Goal: Task Accomplishment & Management: Manage account settings

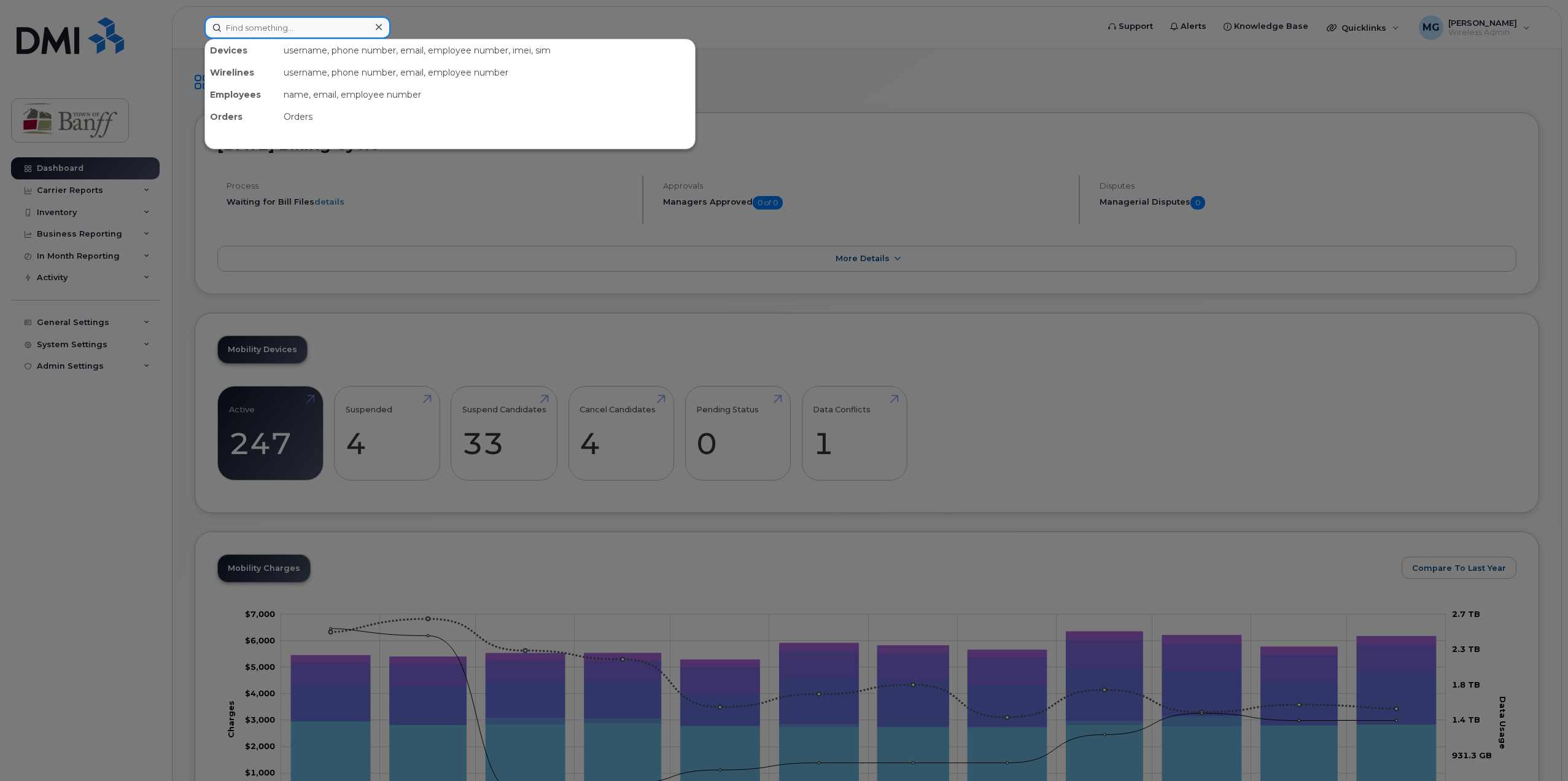
click at [296, 26] on input at bounding box center [297, 28] width 186 height 22
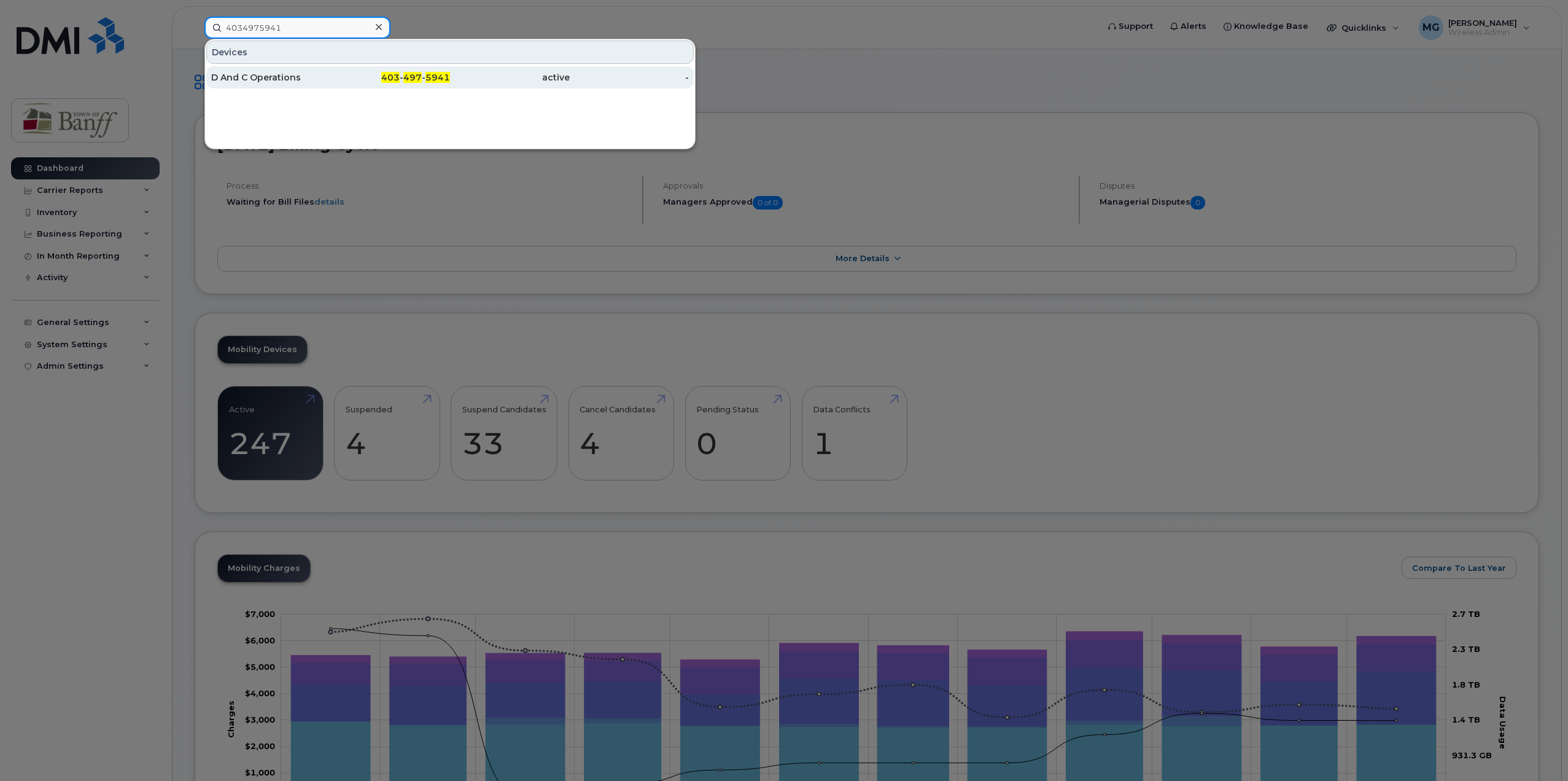
type input "4034975941"
click at [305, 77] on div "D And C Operations" at bounding box center [271, 78] width 119 height 12
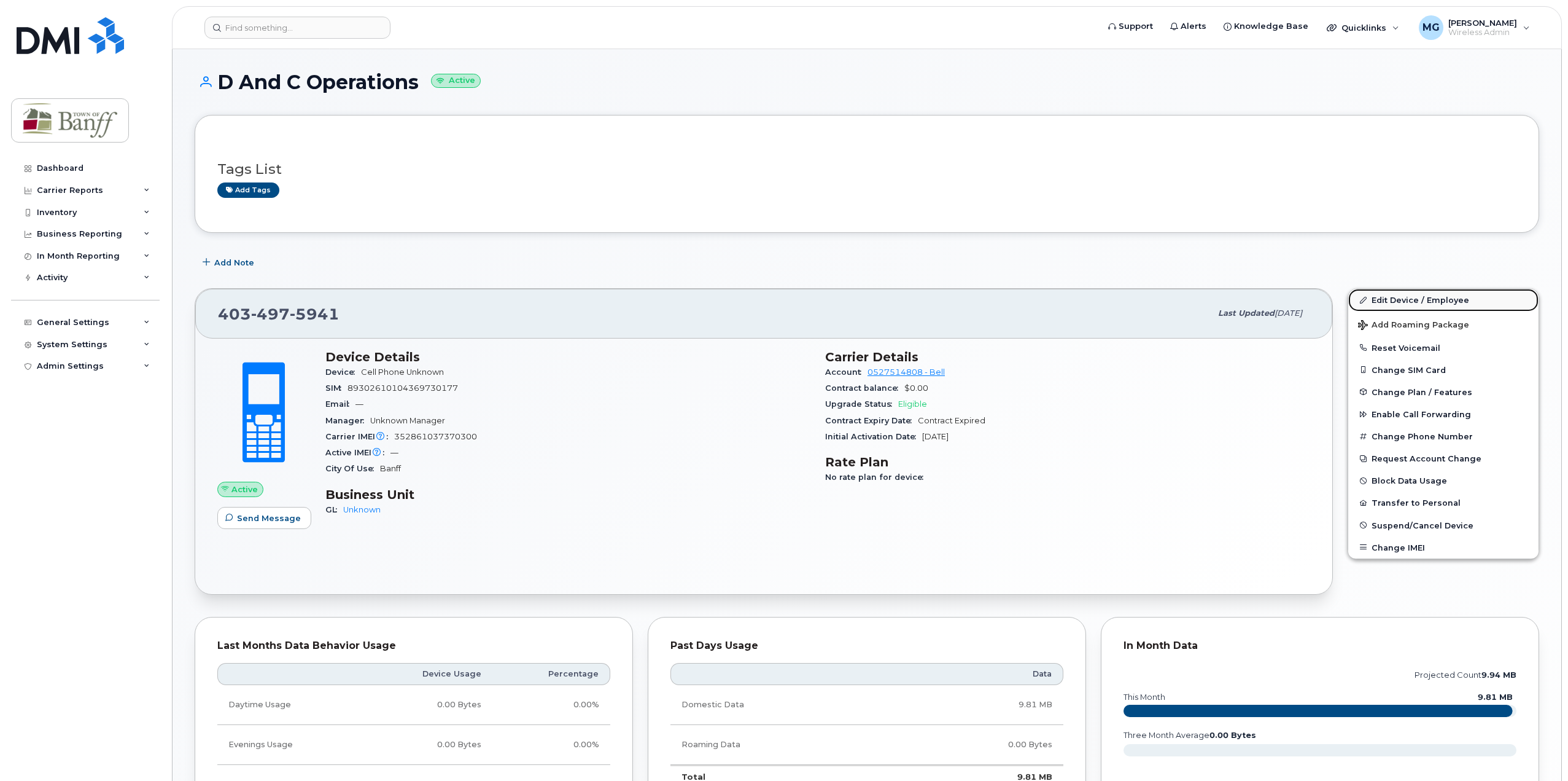
click at [1422, 303] on link "Edit Device / Employee" at bounding box center [1444, 300] width 191 height 22
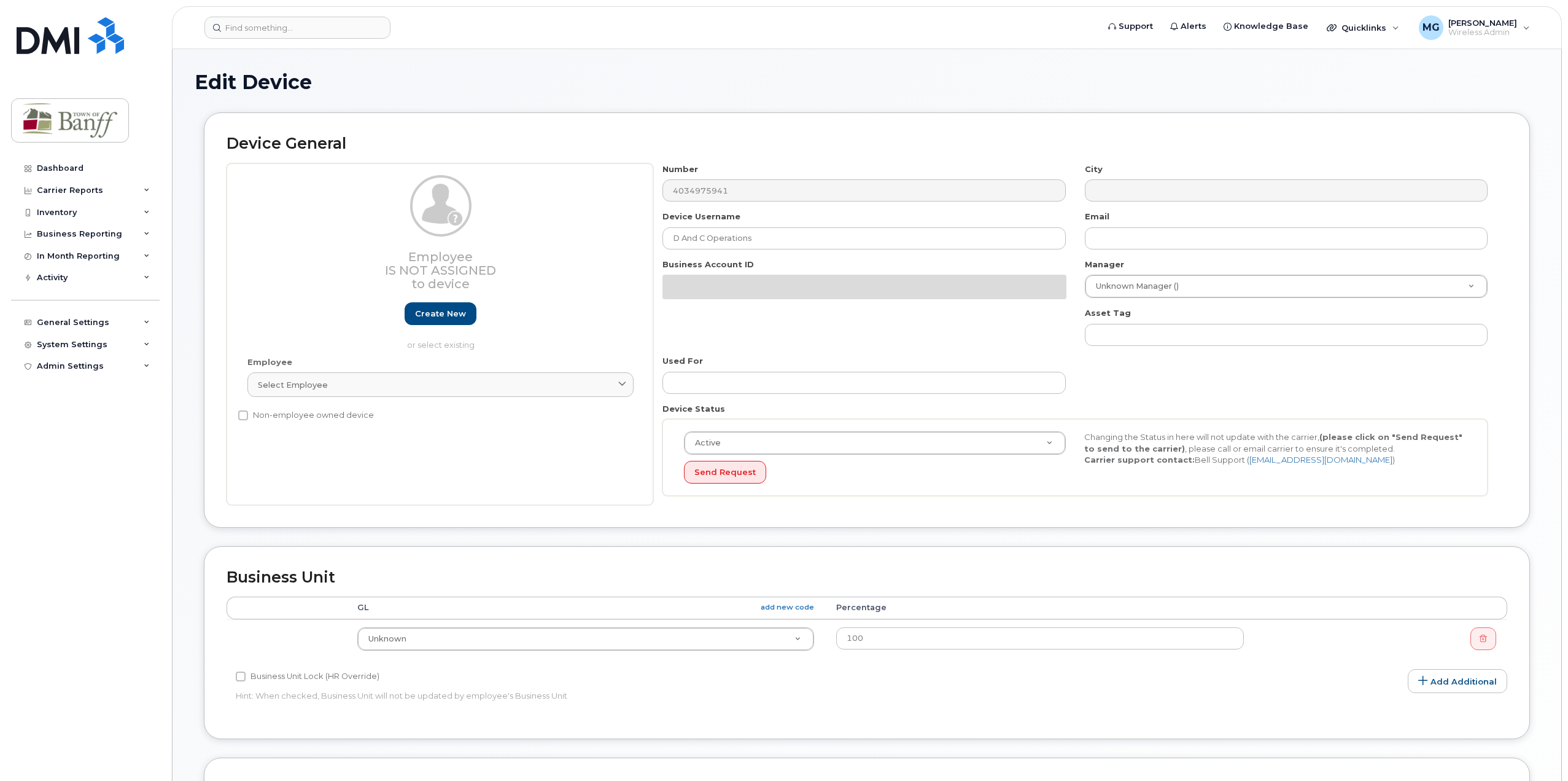
select select "7590667"
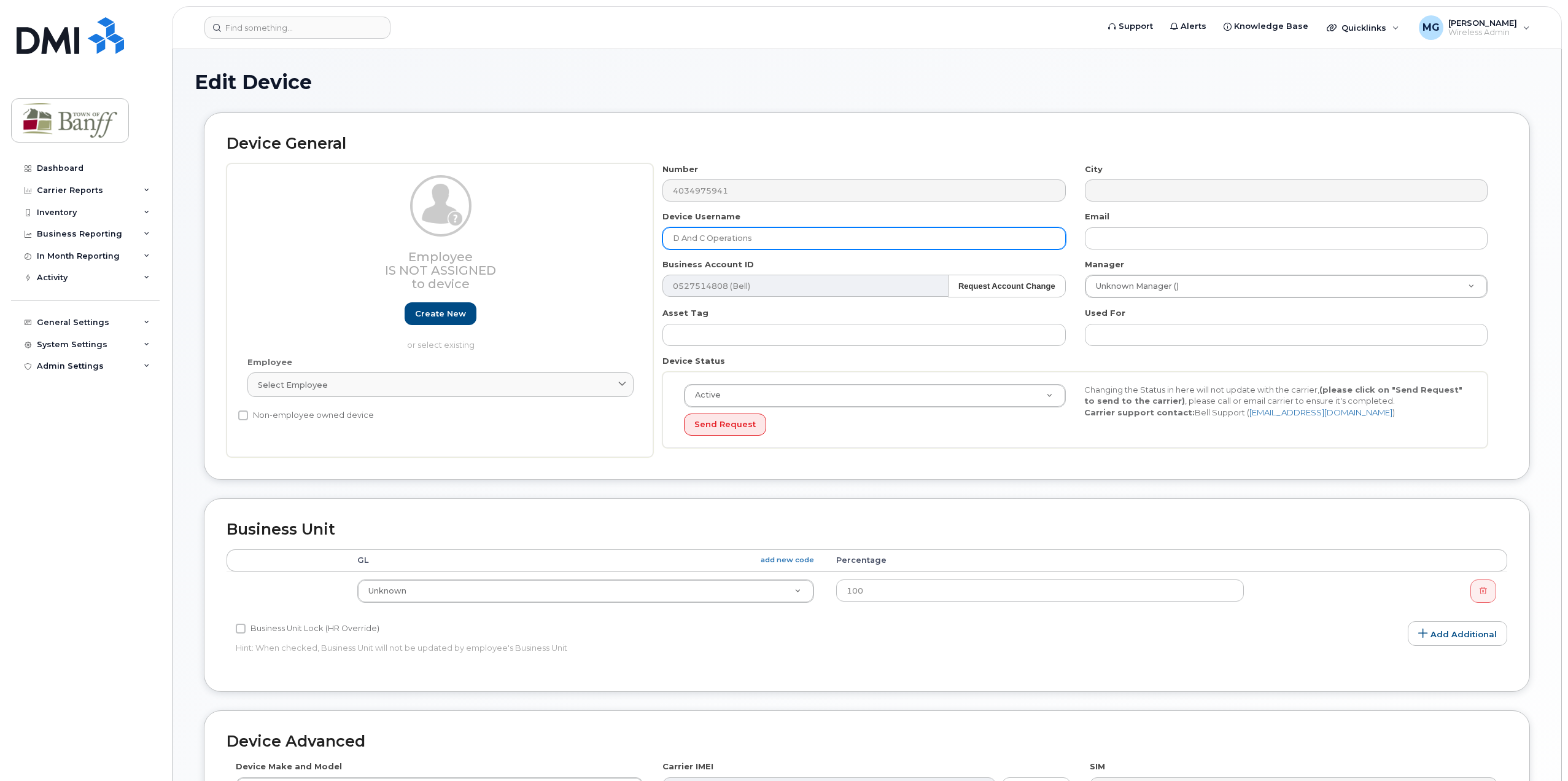
drag, startPoint x: 787, startPoint y: 243, endPoint x: 426, endPoint y: 243, distance: 361.0
click at [426, 243] on div "Employee Is not assigned to device Create new or select existing Employee Selec…" at bounding box center [866, 310] width 1281 height 294
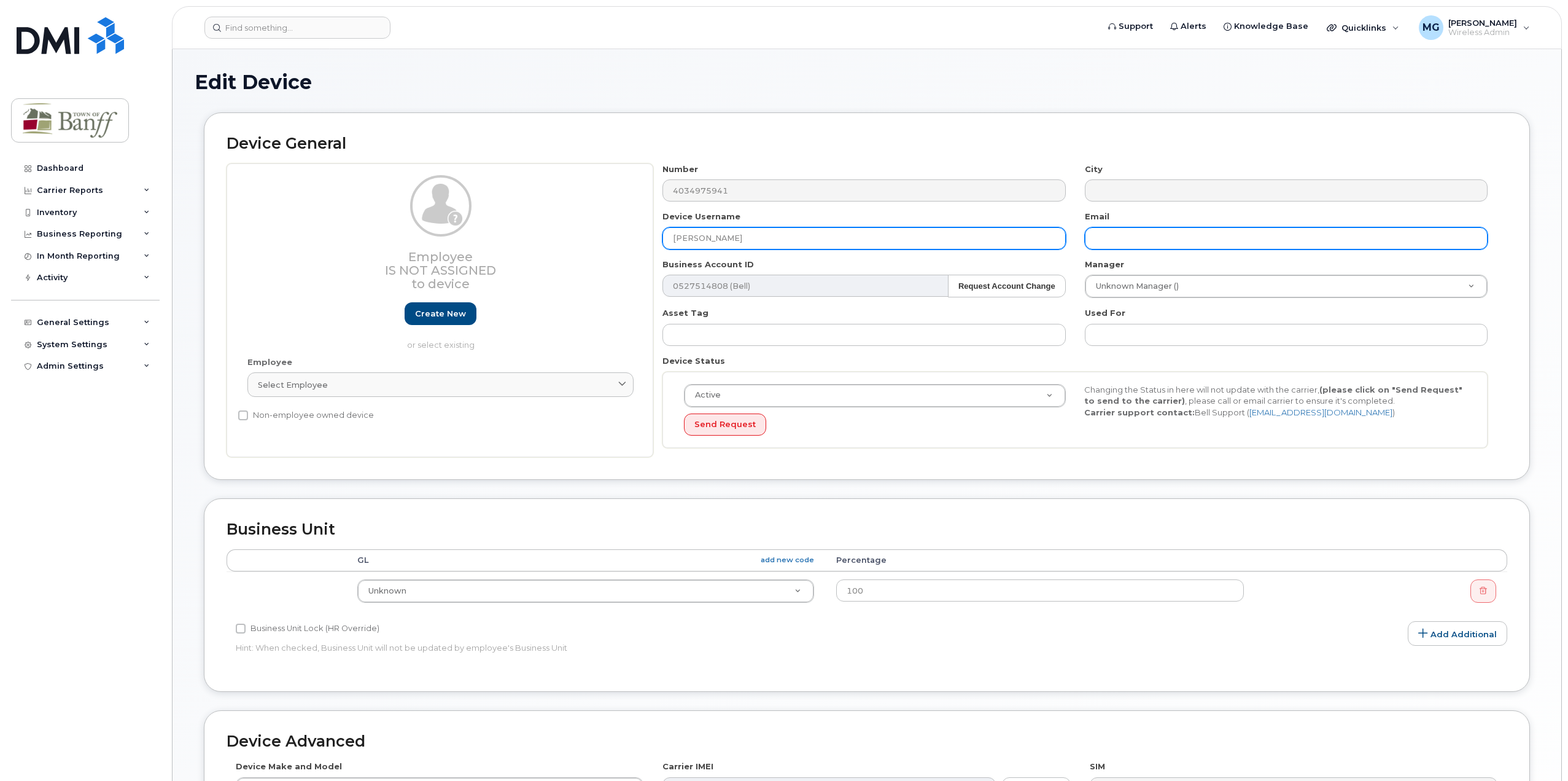
type input "Camila Cordovez"
click at [1112, 232] on input "text" at bounding box center [1286, 238] width 403 height 22
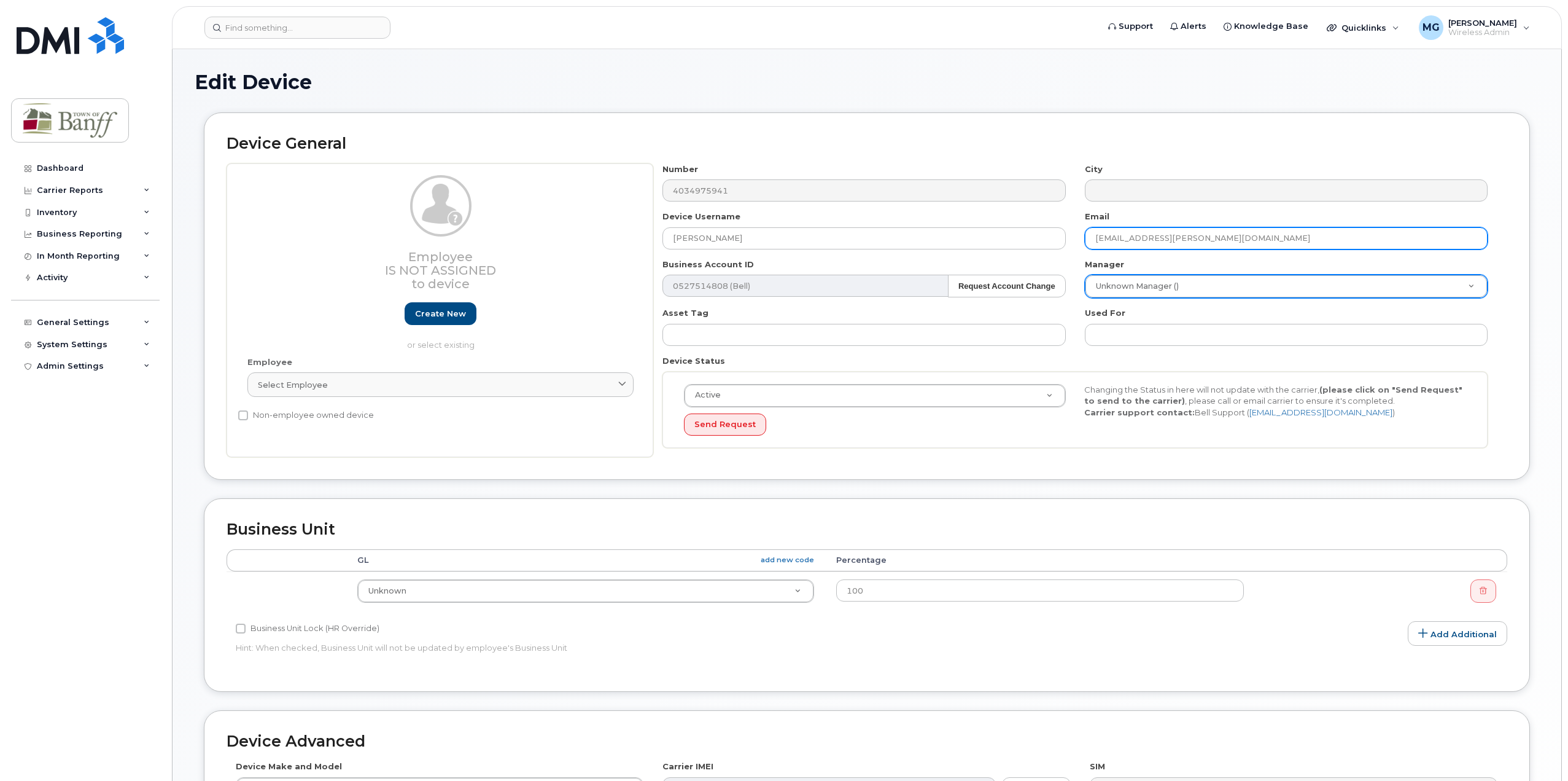
type input "[EMAIL_ADDRESS][PERSON_NAME][DOMAIN_NAME]"
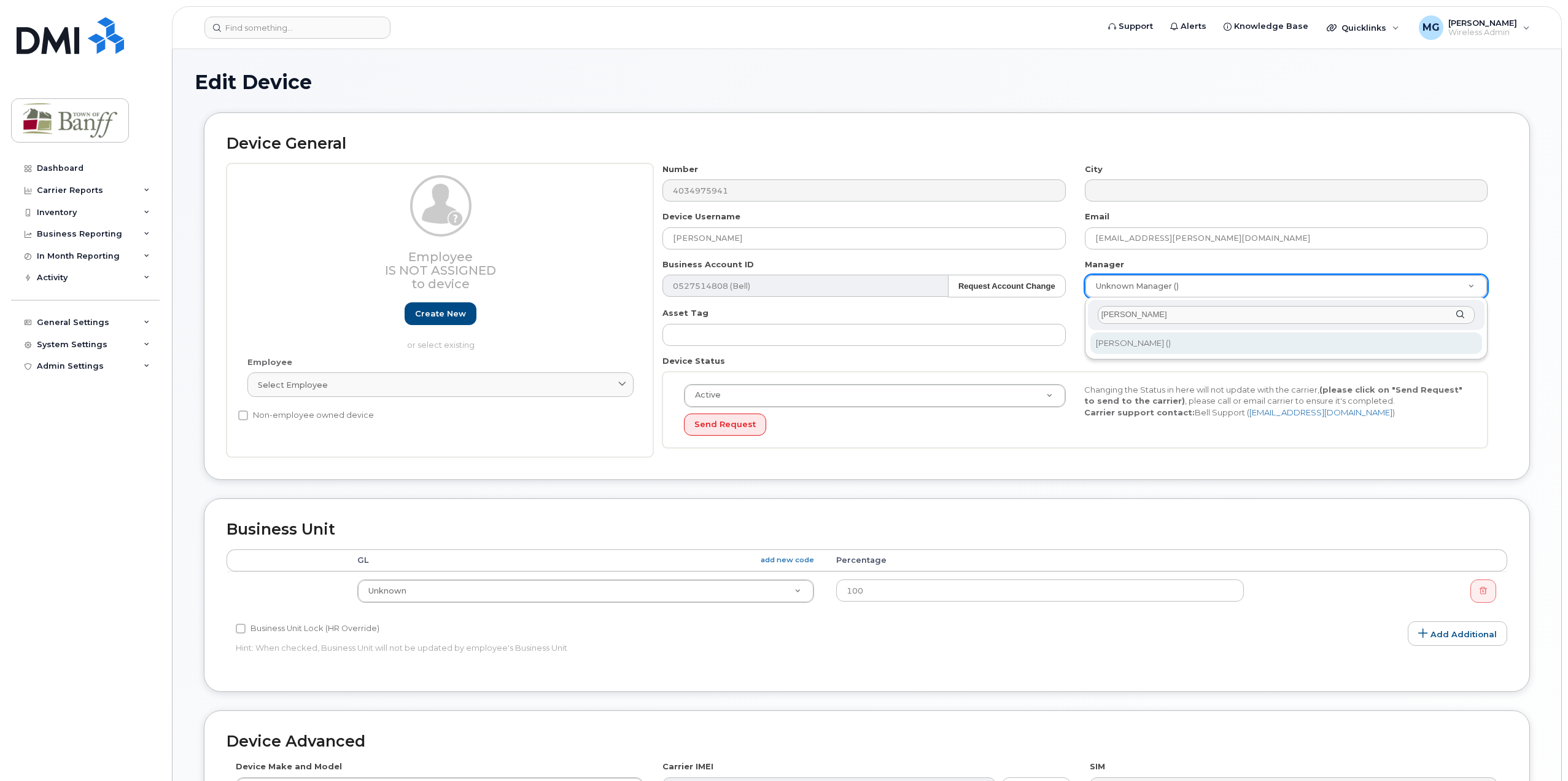
type input "jeanie"
type input "1864285"
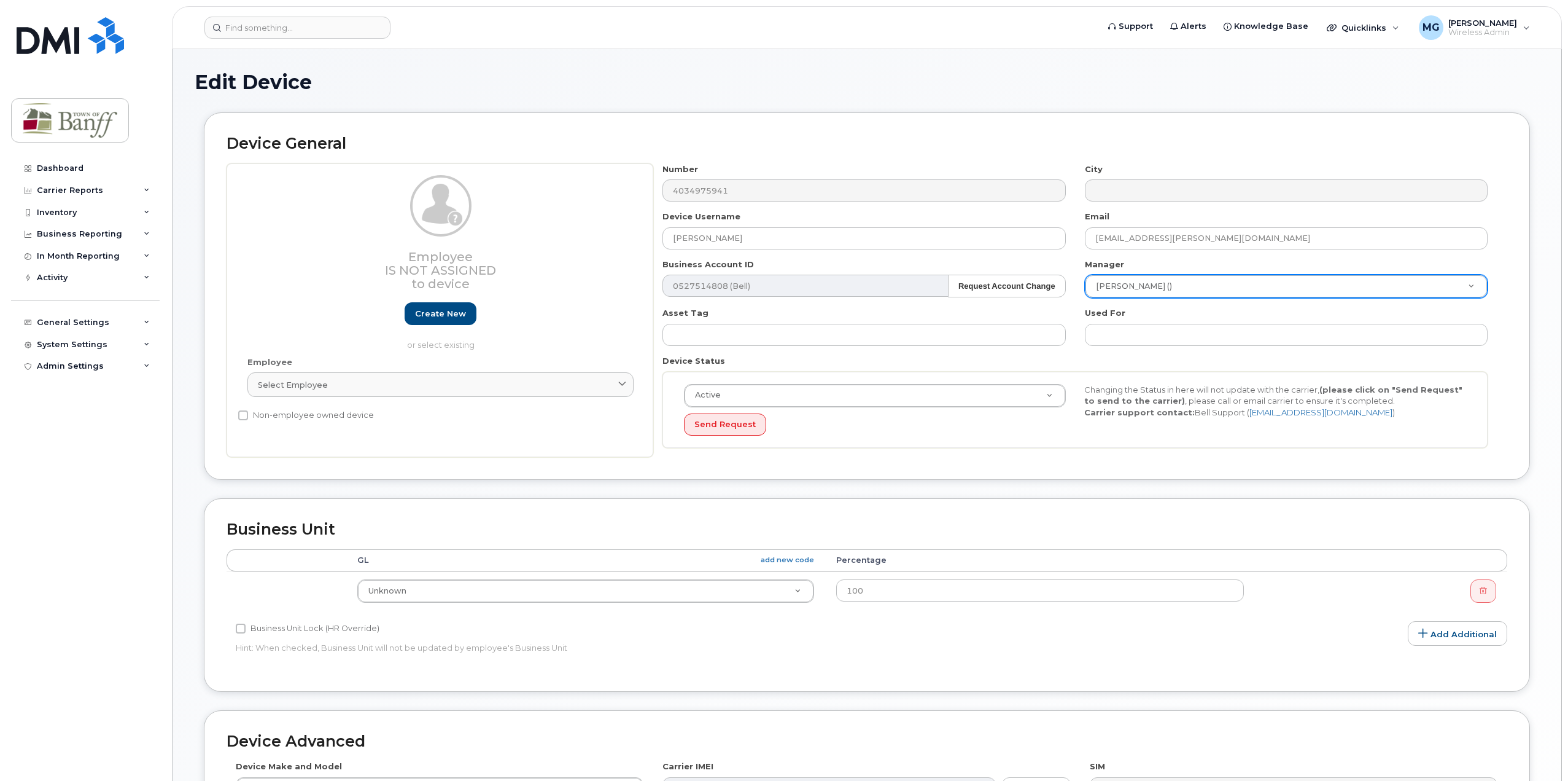
click at [563, 506] on div "Business Unit Accounting Categories Rules Accounting categories percentages mus…" at bounding box center [867, 595] width 1326 height 193
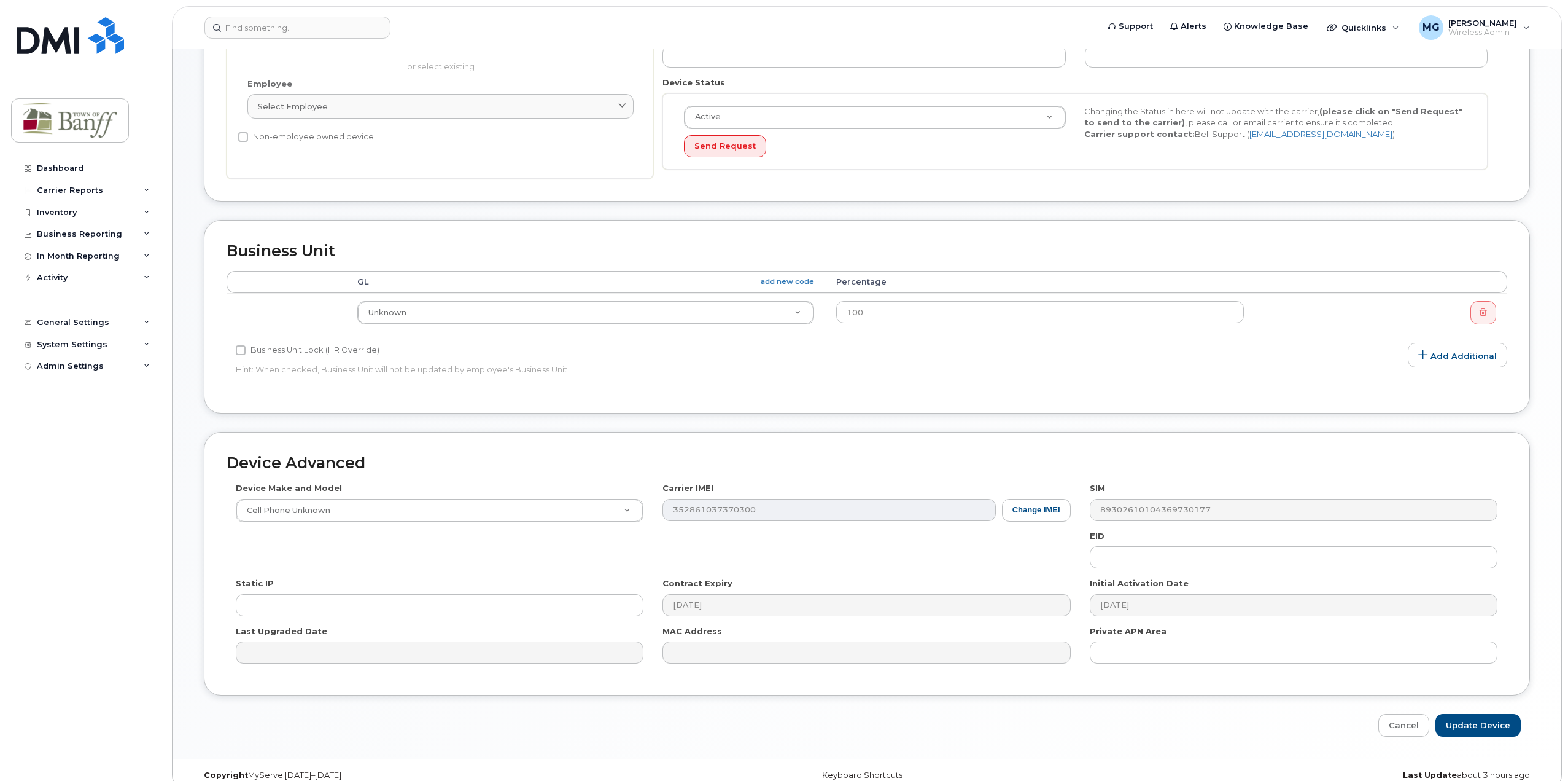
scroll to position [295, 0]
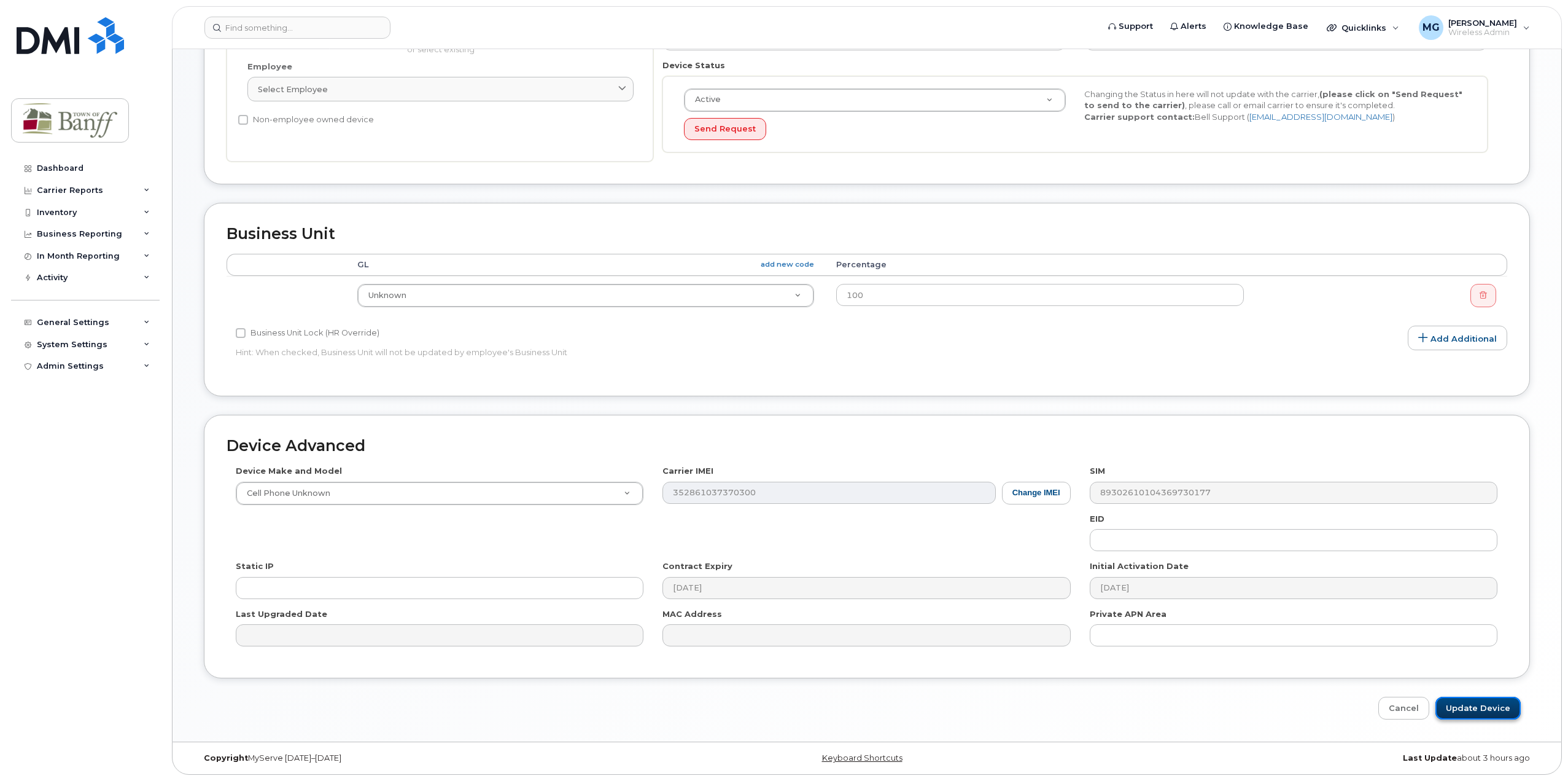
click at [1480, 714] on input "Update Device" at bounding box center [1479, 707] width 86 height 22
type input "Saving..."
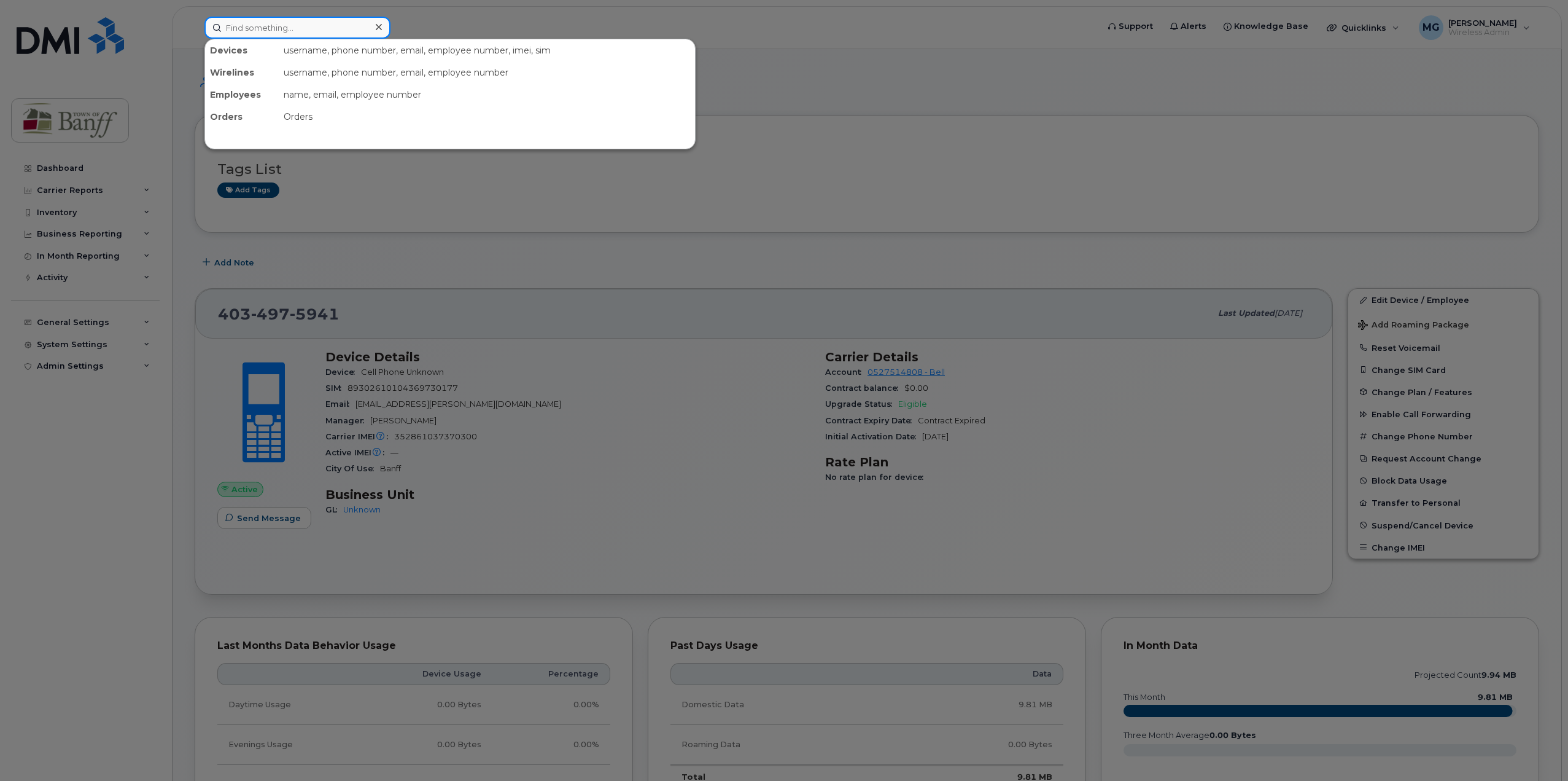
click at [330, 29] on input at bounding box center [297, 28] width 186 height 22
type input "erin"
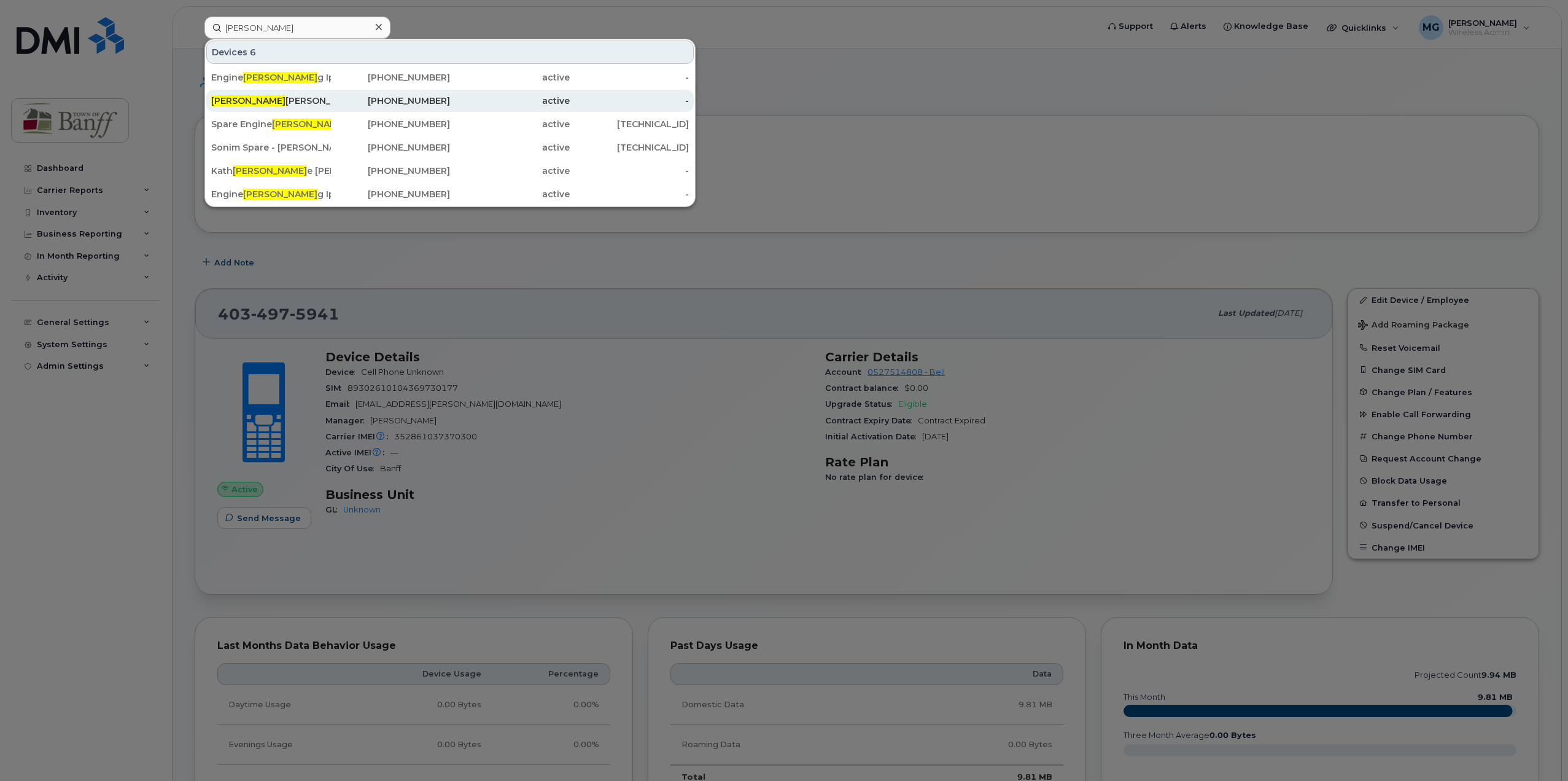
click at [272, 97] on div "Erin Ramsay" at bounding box center [271, 101] width 119 height 12
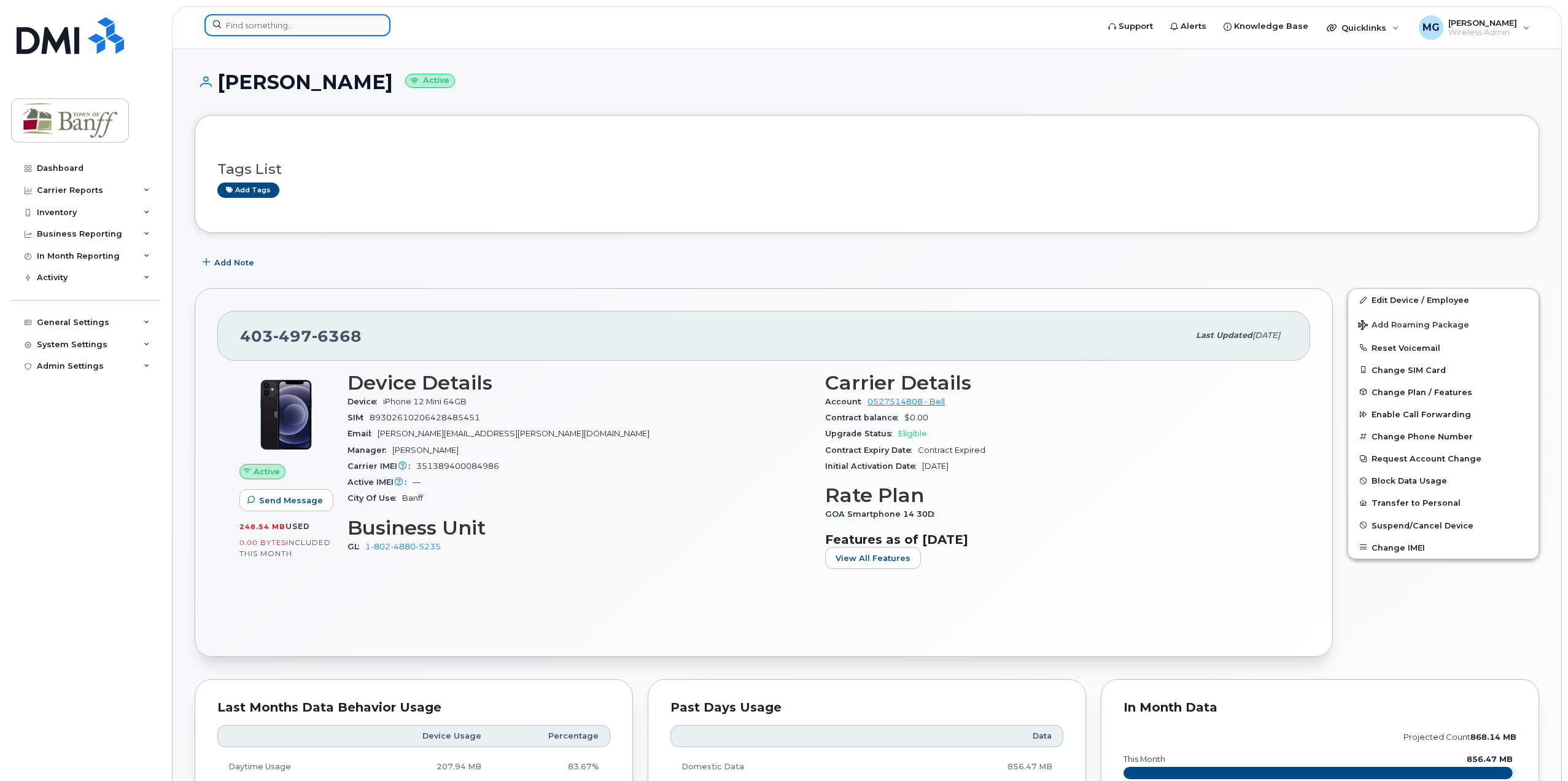
drag, startPoint x: 308, startPoint y: 29, endPoint x: 314, endPoint y: 35, distance: 8.5
click at [309, 30] on input at bounding box center [297, 25] width 186 height 22
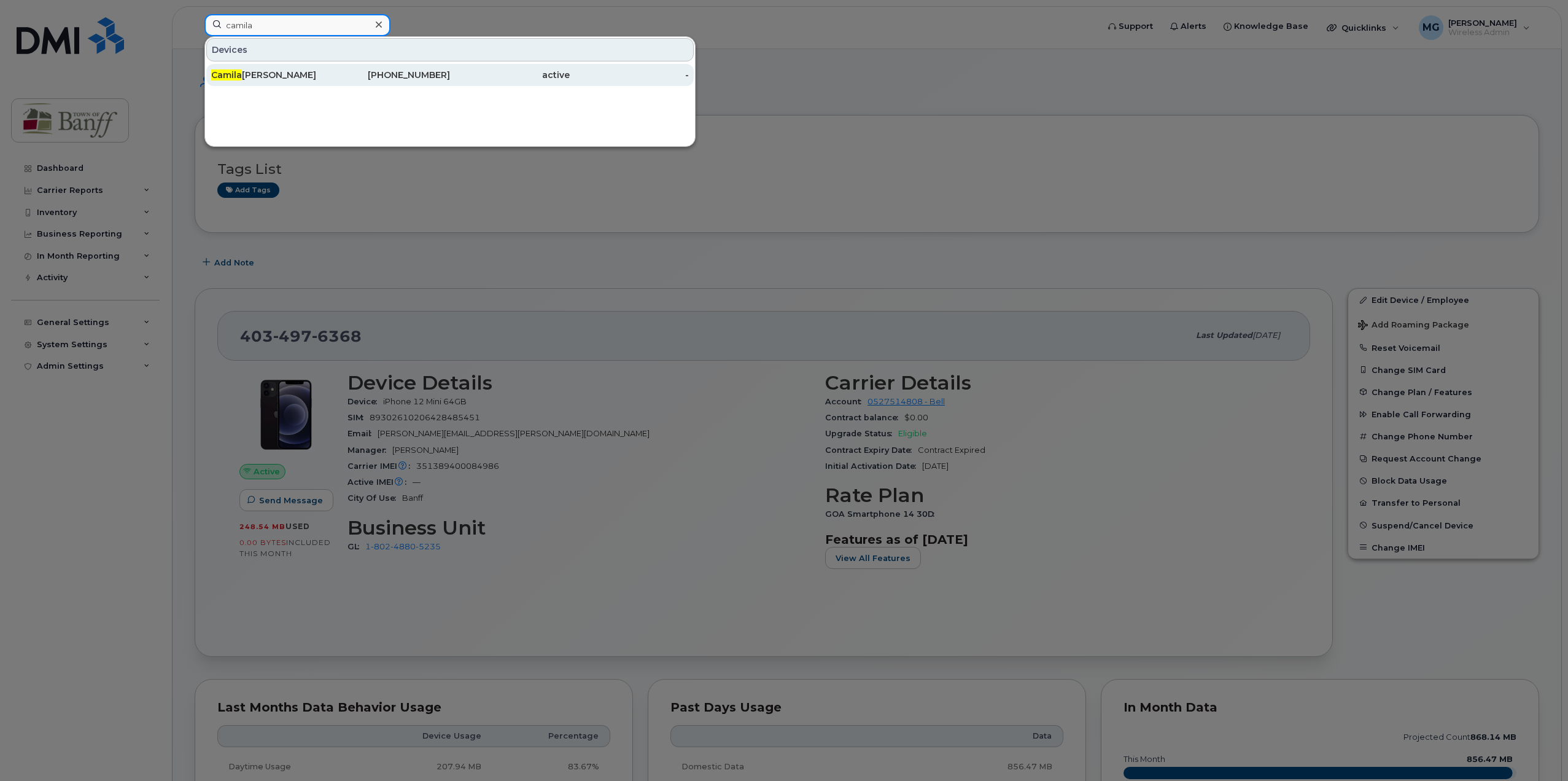
type input "camila"
click at [316, 72] on div "Camila Cordovez" at bounding box center [271, 75] width 119 height 12
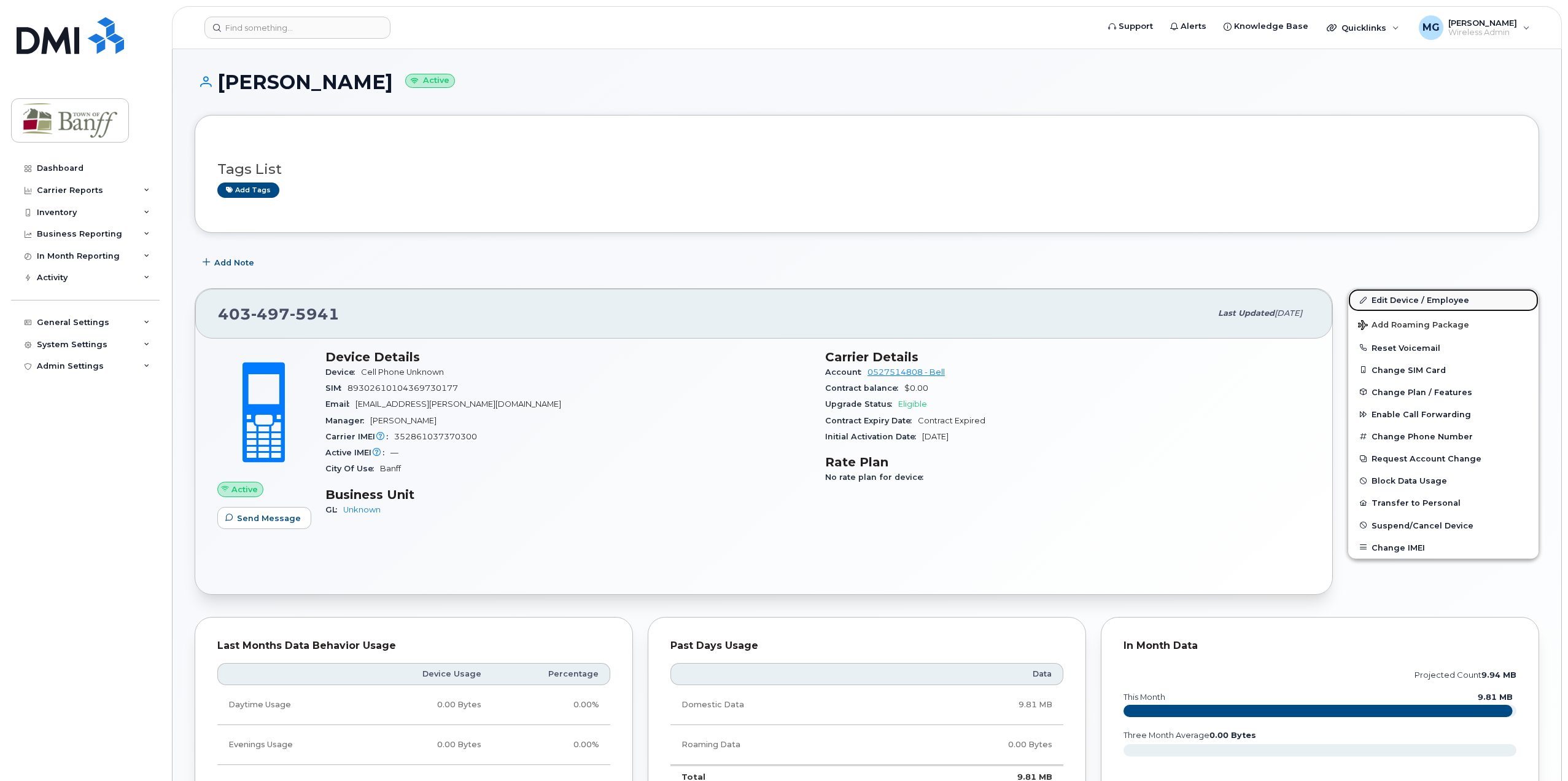
click at [1400, 300] on link "Edit Device / Employee" at bounding box center [1444, 300] width 191 height 22
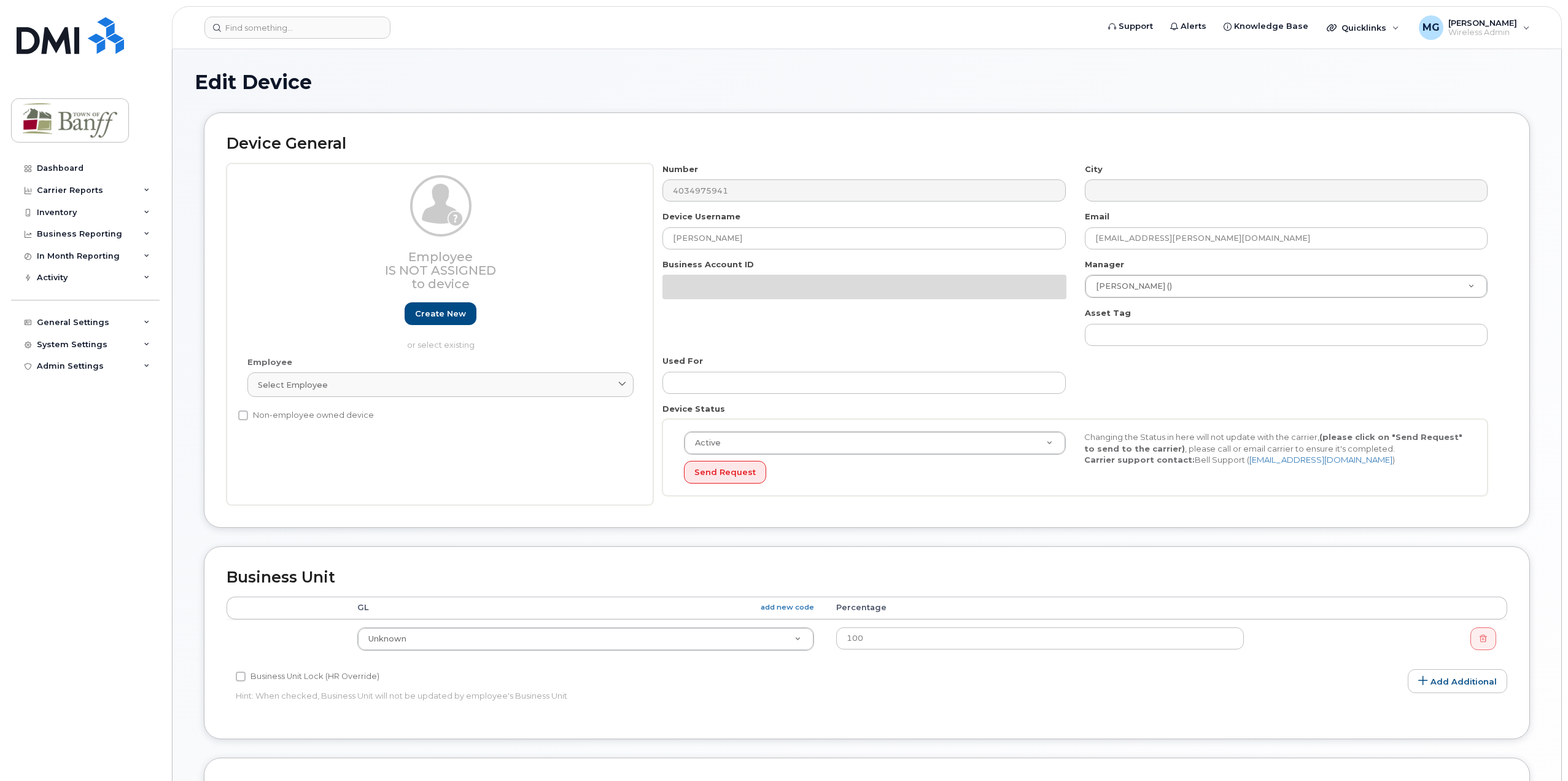
select select "7590667"
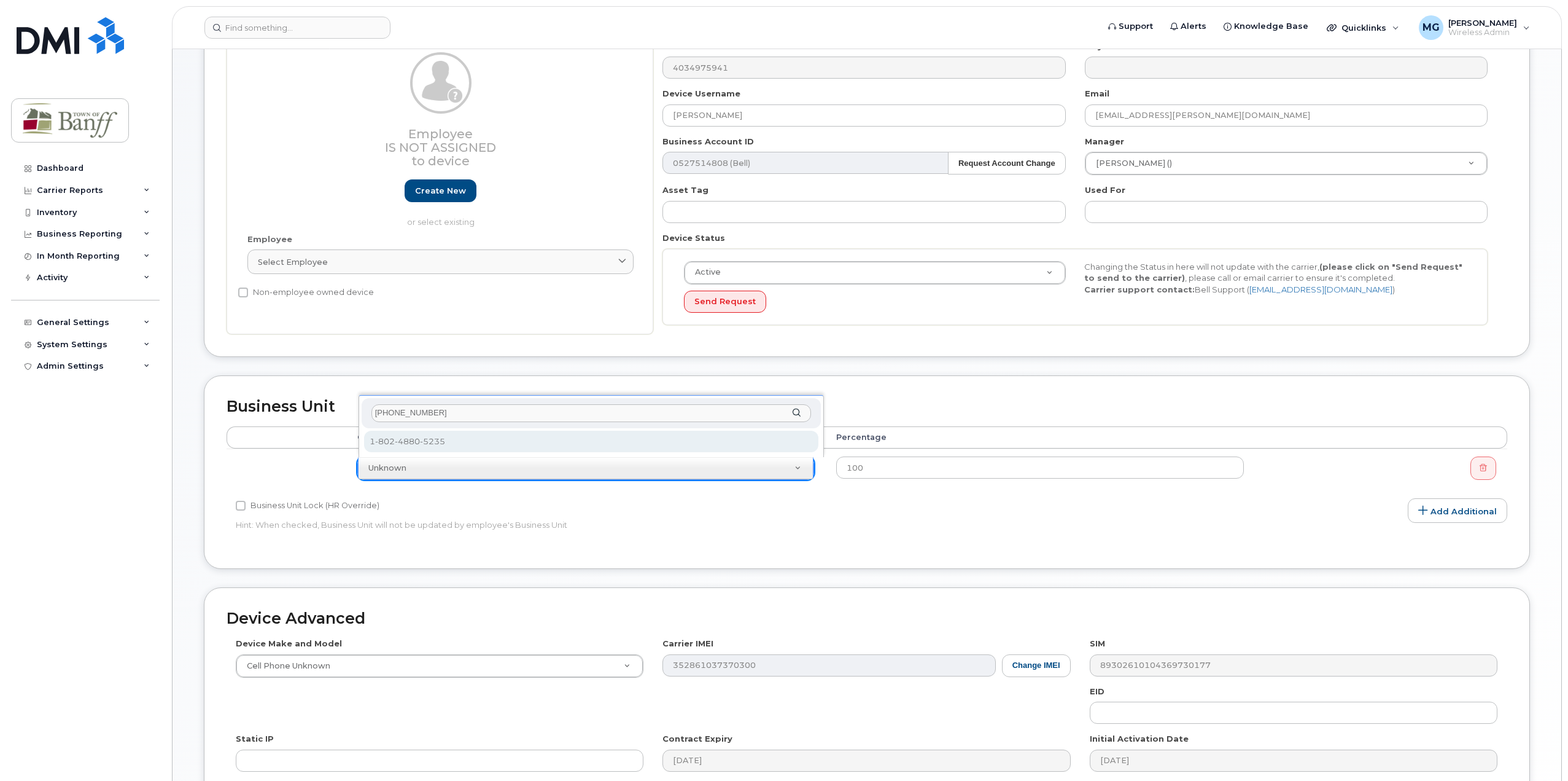
type input "1-802-4880"
select select "7590696"
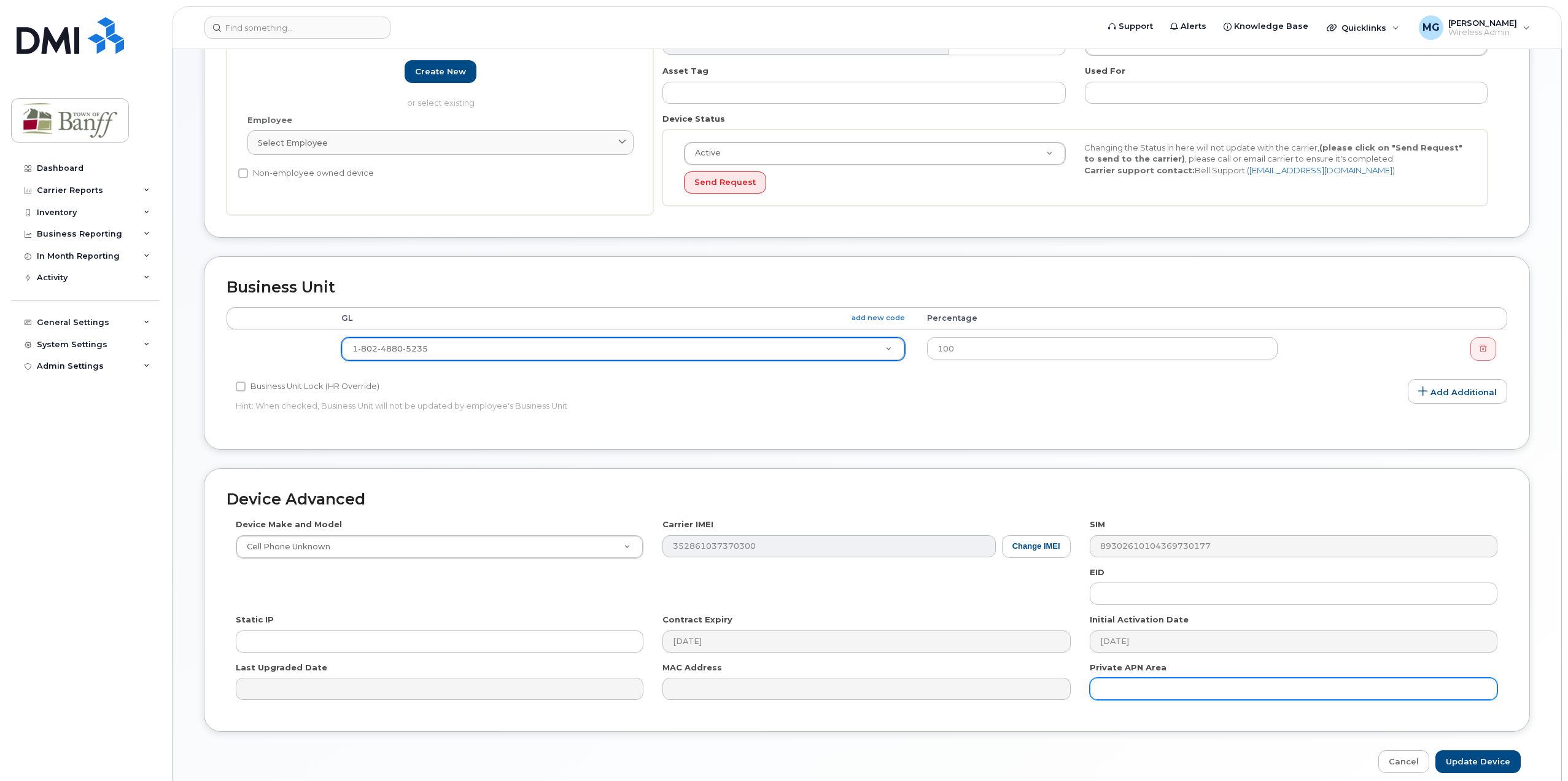
scroll to position [295, 0]
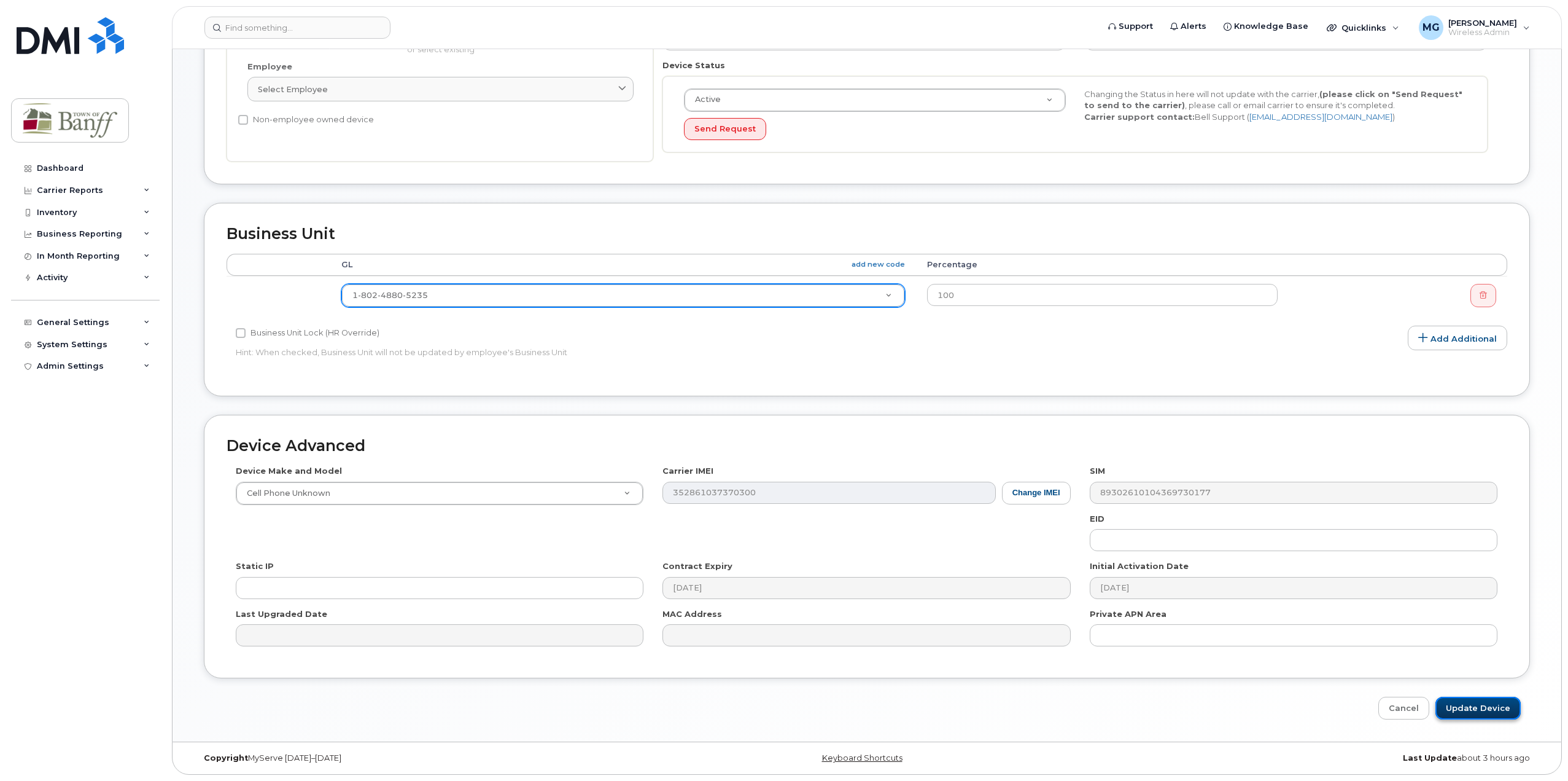
click at [1495, 708] on input "Update Device" at bounding box center [1479, 707] width 86 height 22
type input "Saving..."
